Goal: Navigation & Orientation: Find specific page/section

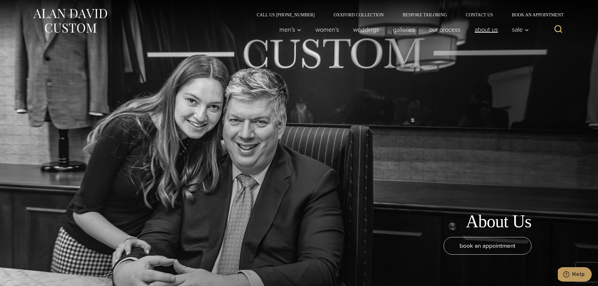
click at [487, 30] on link "About Us" at bounding box center [486, 29] width 37 height 13
click at [483, 30] on link "About Us" at bounding box center [486, 29] width 37 height 13
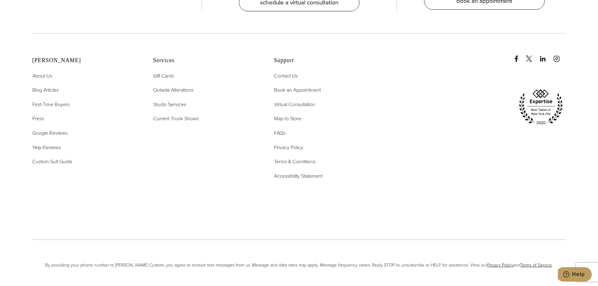
scroll to position [2944, 0]
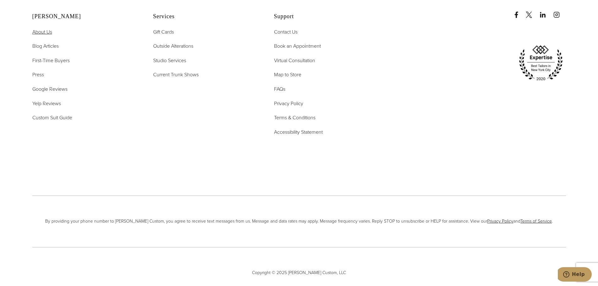
click at [43, 28] on span "About Us" at bounding box center [42, 31] width 20 height 7
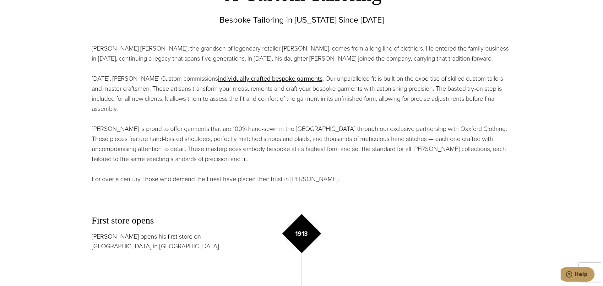
scroll to position [408, 0]
